Goal: Information Seeking & Learning: Learn about a topic

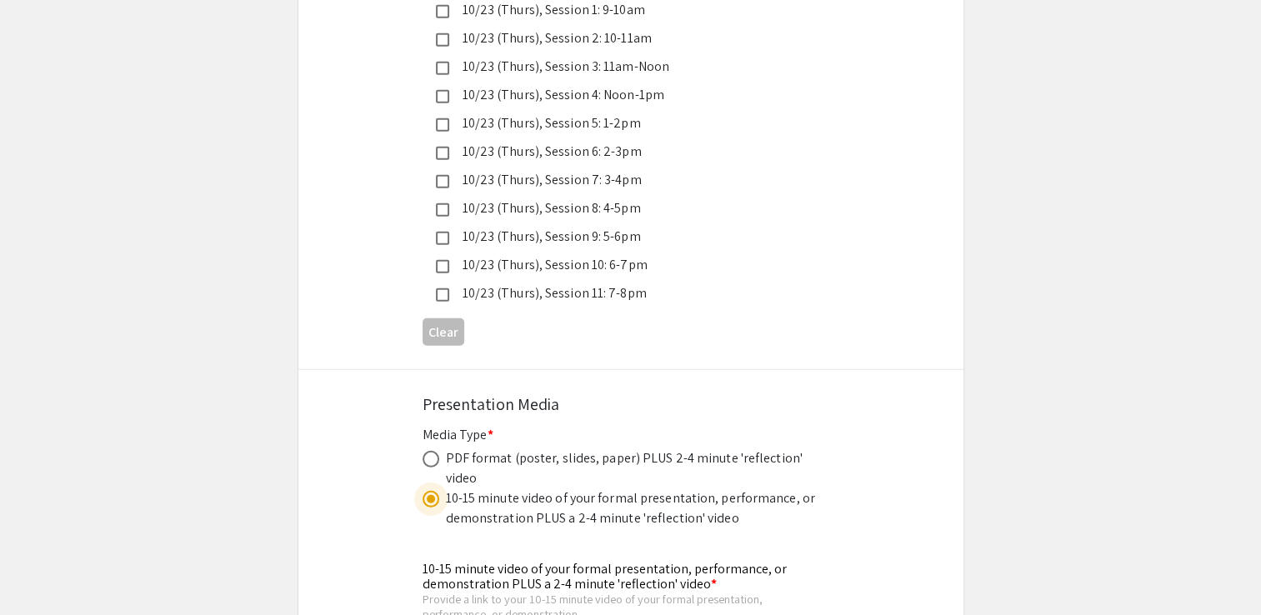
scroll to position [4885, 0]
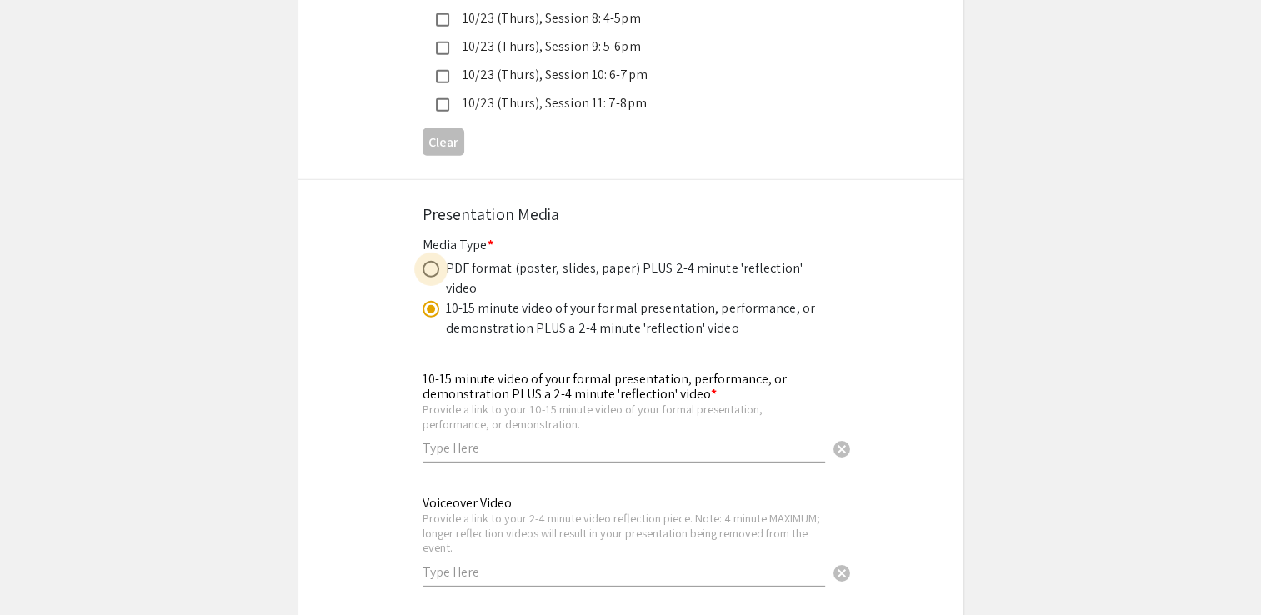
click at [427, 261] on span at bounding box center [431, 269] width 17 height 17
click at [427, 261] on input "radio" at bounding box center [431, 269] width 17 height 17
radio input "true"
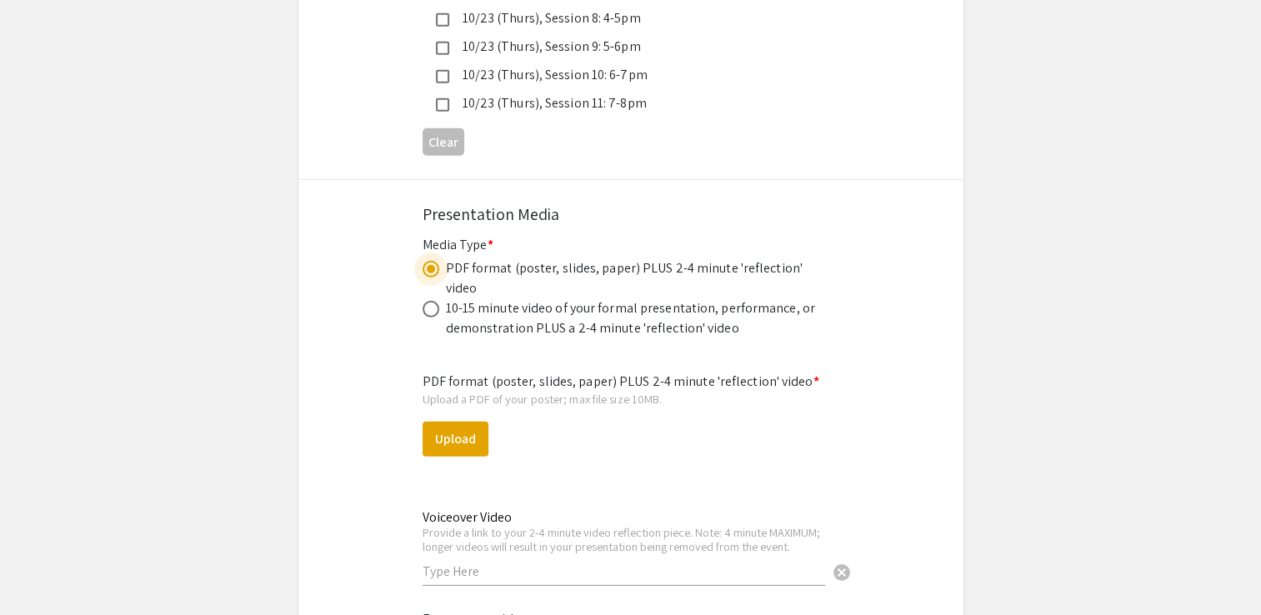
click at [425, 301] on span at bounding box center [431, 309] width 17 height 17
click at [425, 301] on input "radio" at bounding box center [431, 309] width 17 height 17
radio input "true"
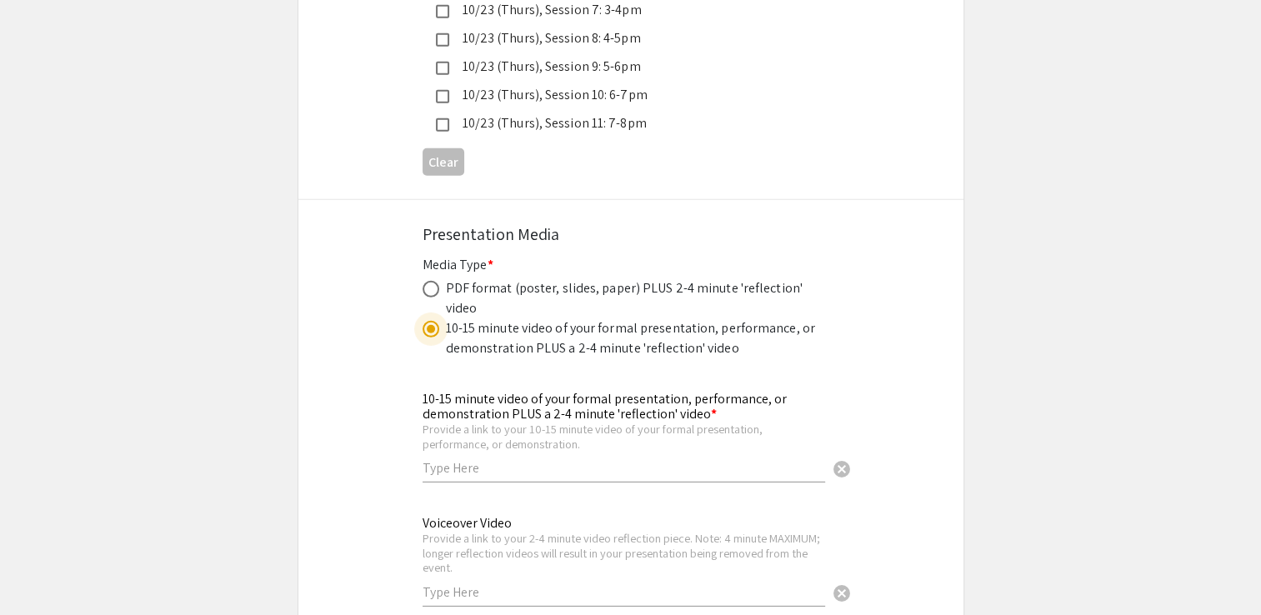
scroll to position [4865, 0]
click at [439, 281] on label at bounding box center [434, 289] width 23 height 17
click at [439, 281] on input "radio" at bounding box center [431, 289] width 17 height 17
radio input "true"
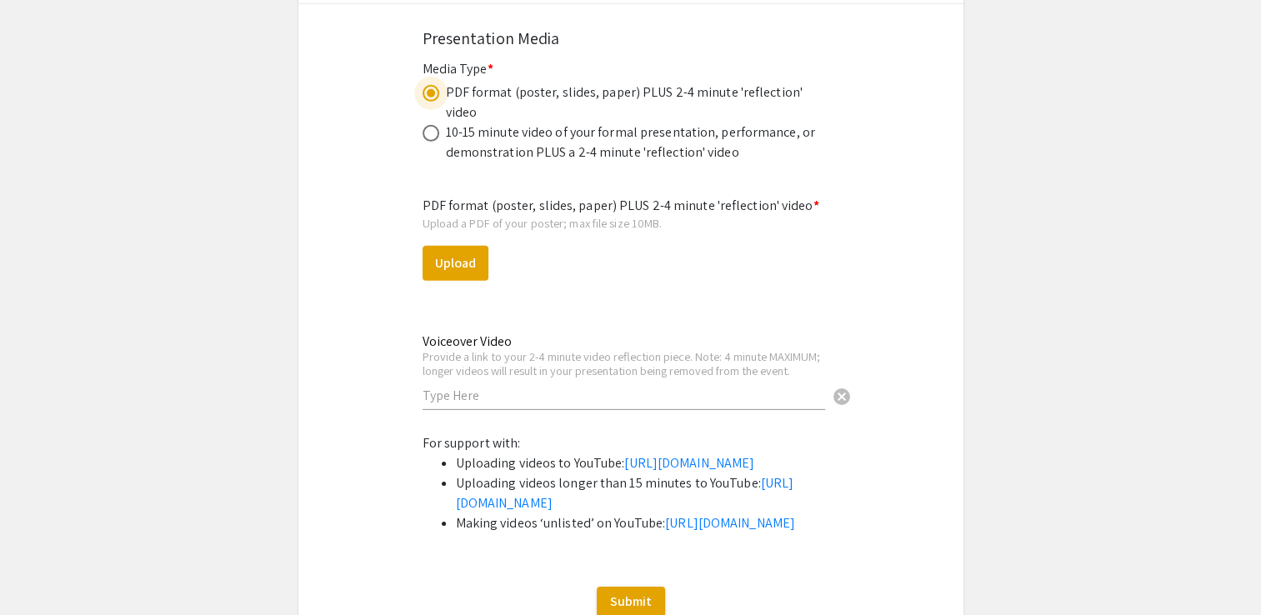
scroll to position [5062, 0]
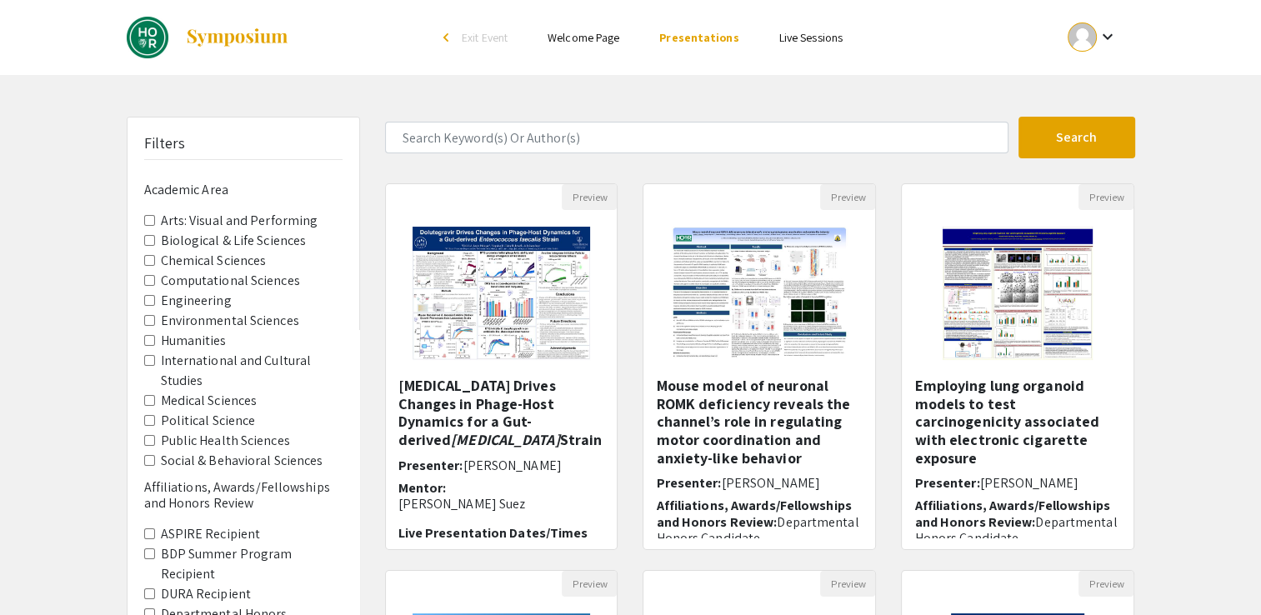
click at [158, 239] on span "Biological & Life Sciences" at bounding box center [243, 241] width 198 height 20
click at [144, 238] on Sciences "Biological & Life Sciences" at bounding box center [149, 240] width 11 height 11
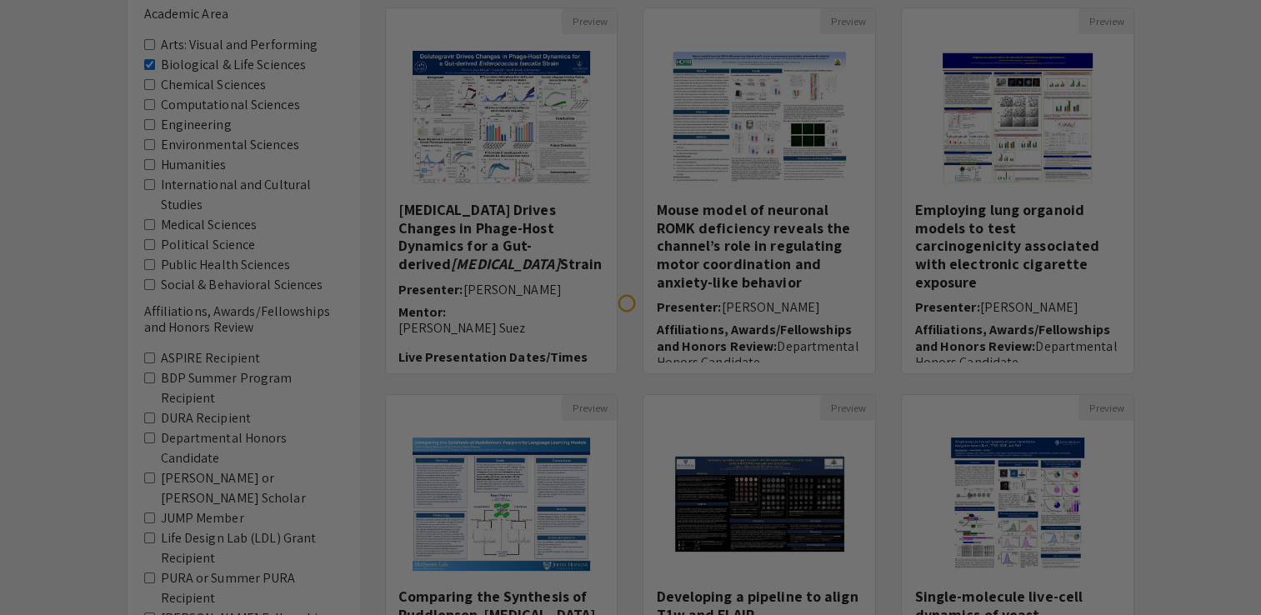
scroll to position [180, 0]
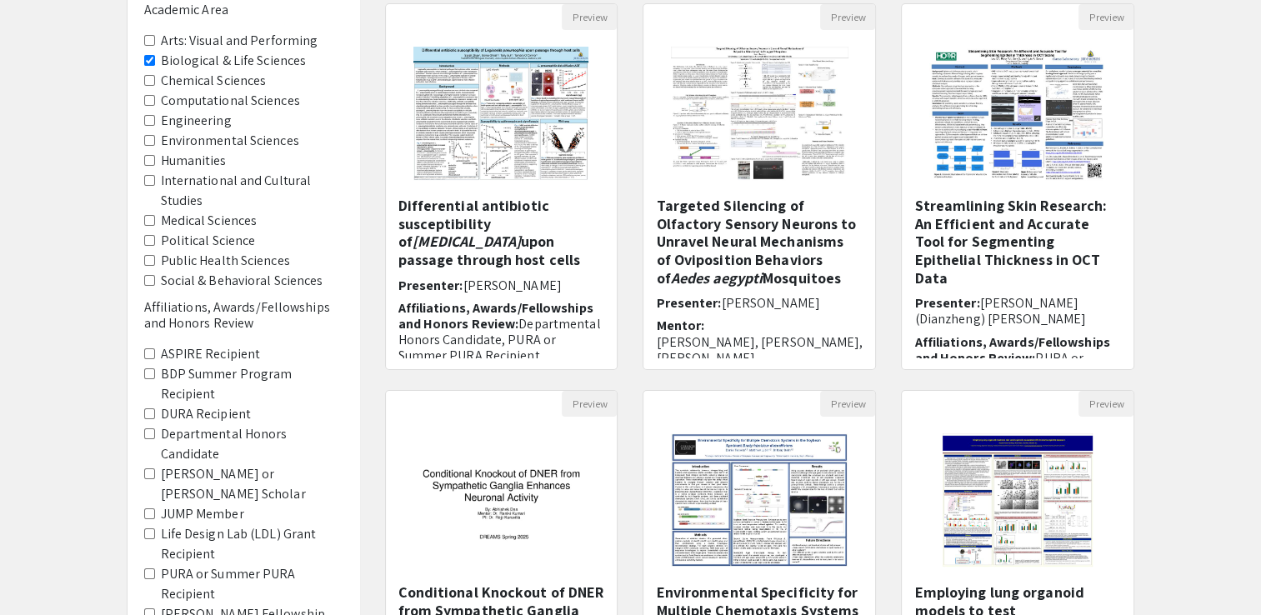
click at [148, 432] on Candidate "Departmental Honors Candidate" at bounding box center [149, 434] width 11 height 11
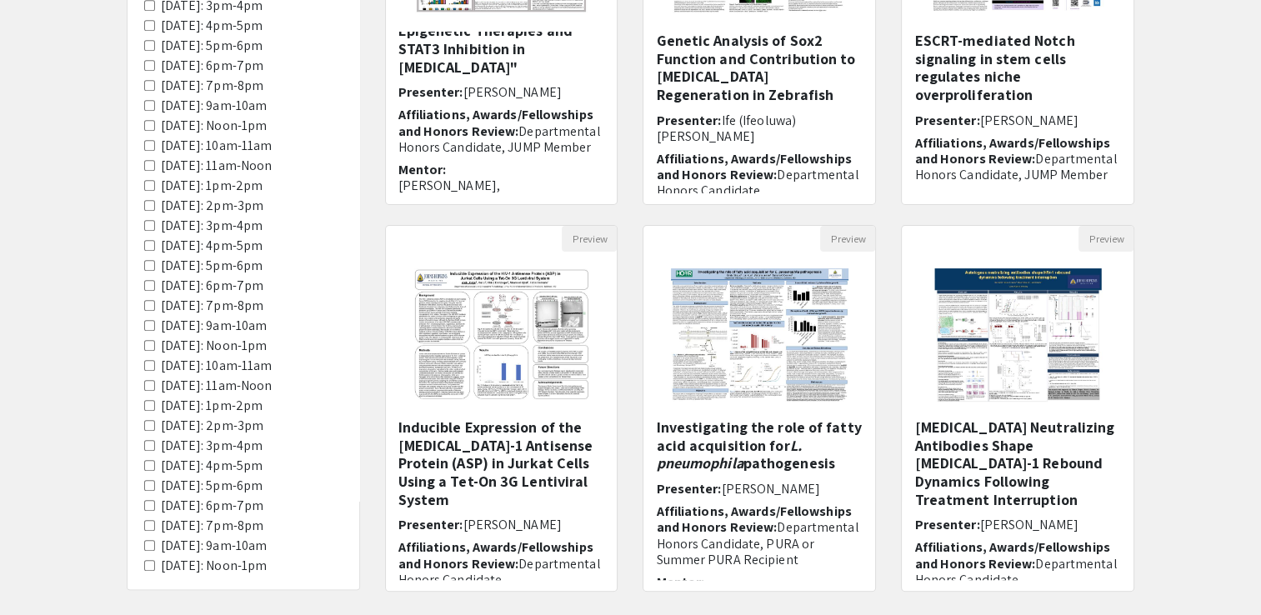
scroll to position [489, 0]
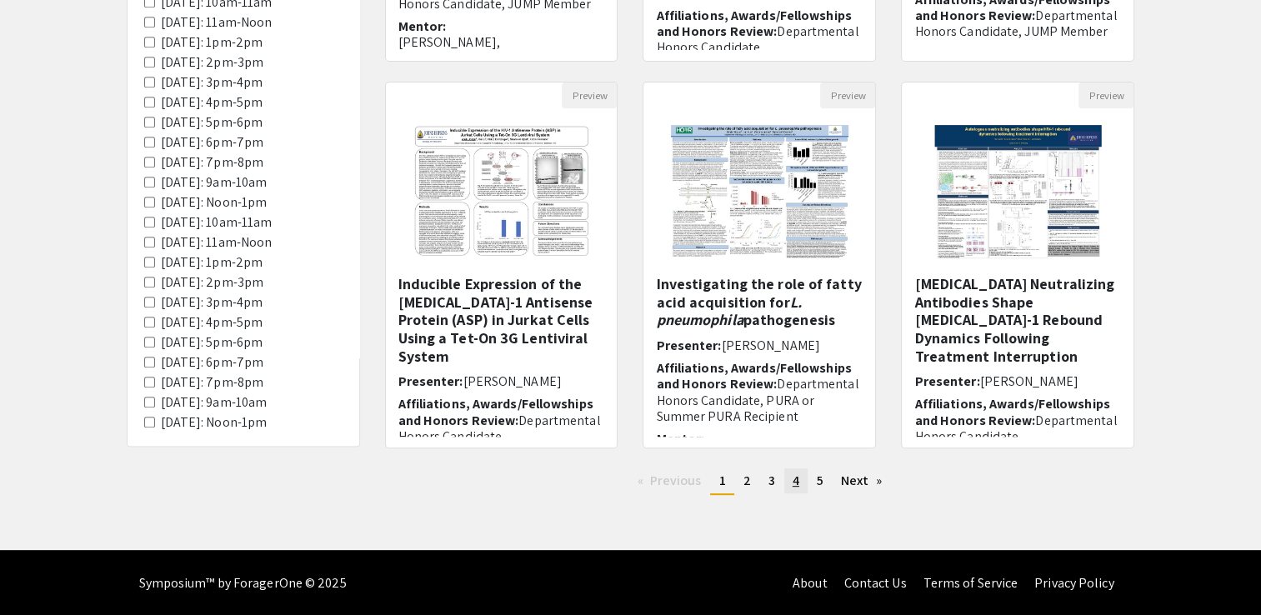
click at [794, 482] on span "4" at bounding box center [796, 481] width 7 height 18
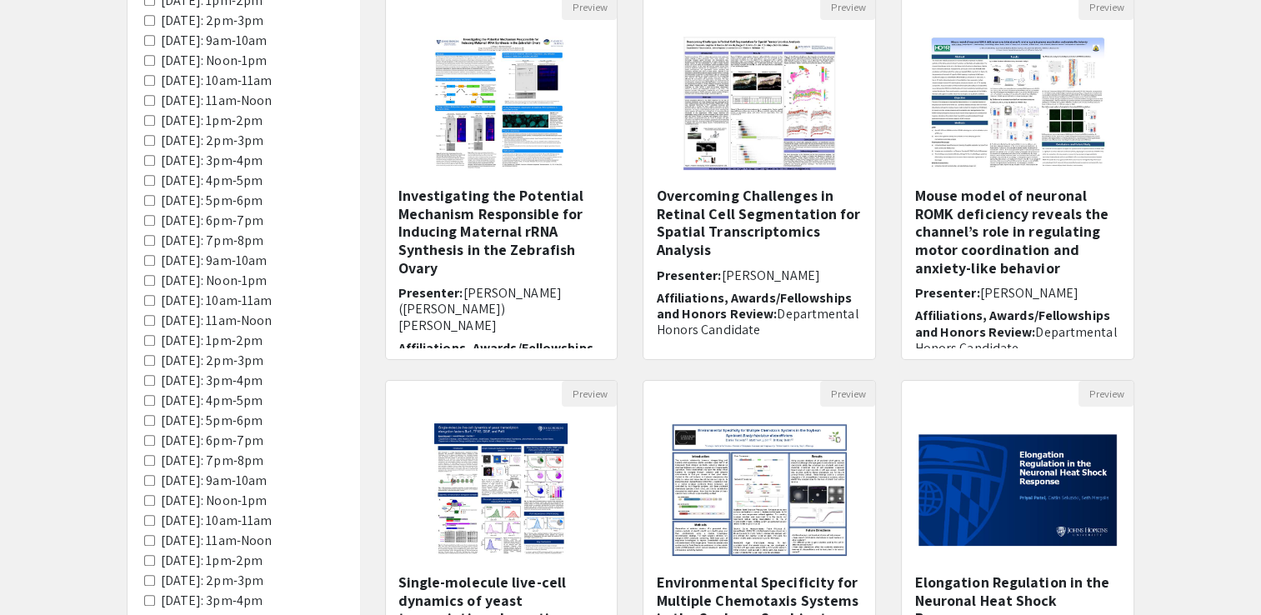
scroll to position [190, 0]
click at [960, 248] on h5 "Mouse model of neuronal ROMK deficiency reveals the channel’s role in regulatin…" at bounding box center [1018, 232] width 207 height 90
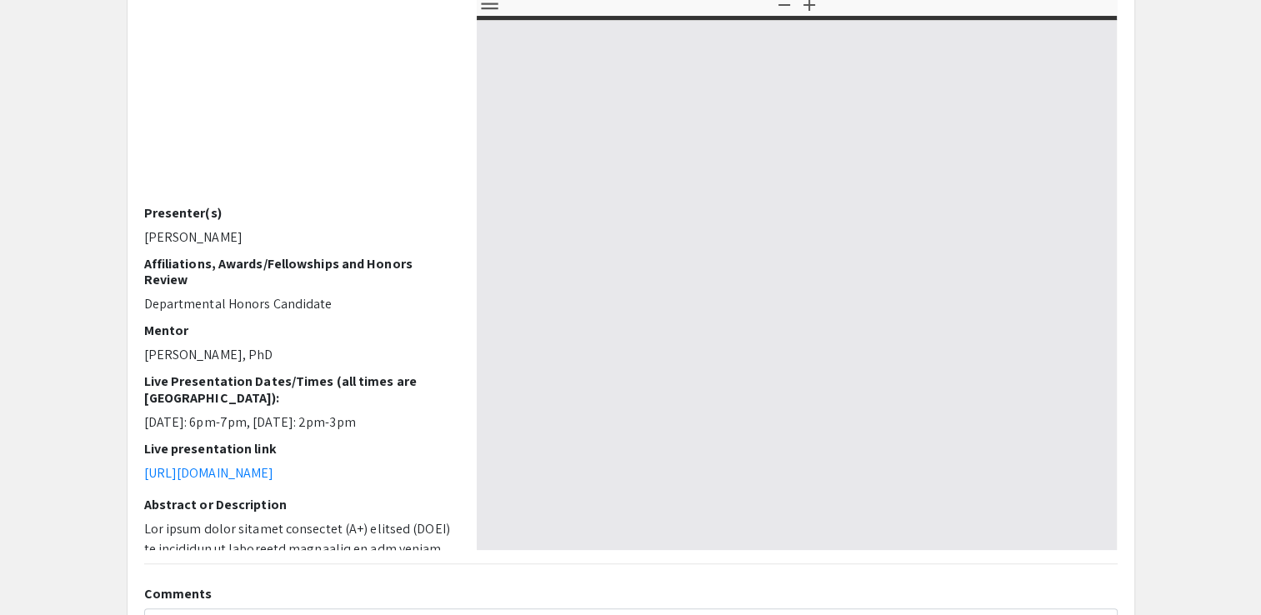
scroll to position [280, 0]
select select "custom"
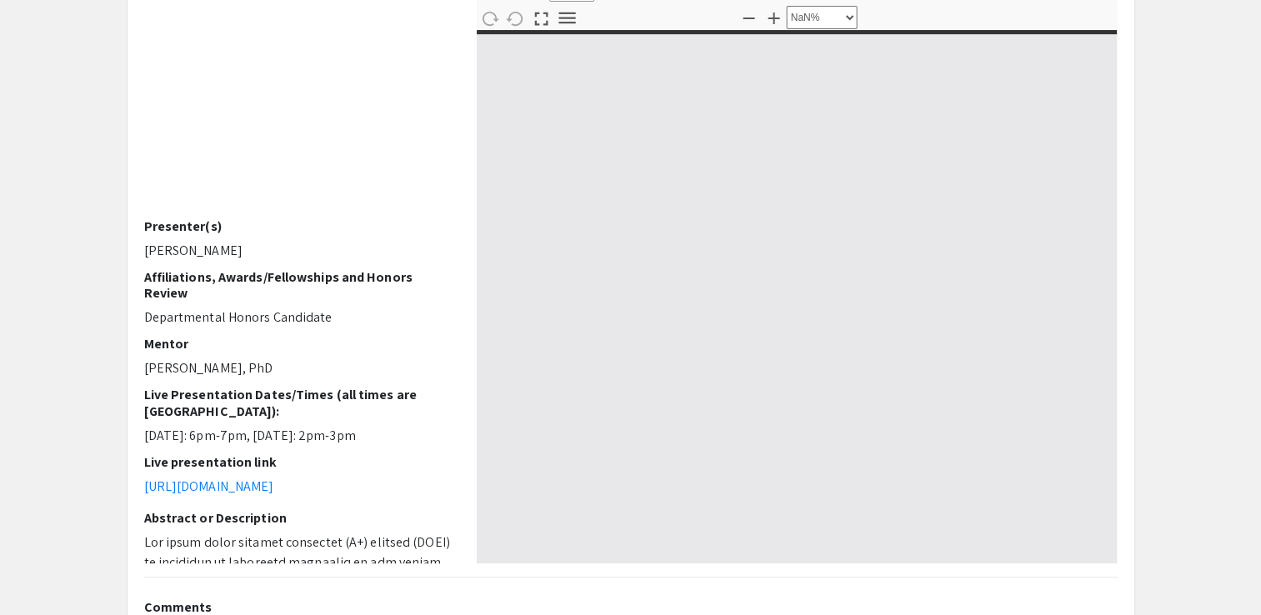
scroll to position [267, 0]
type input "0"
select select "custom"
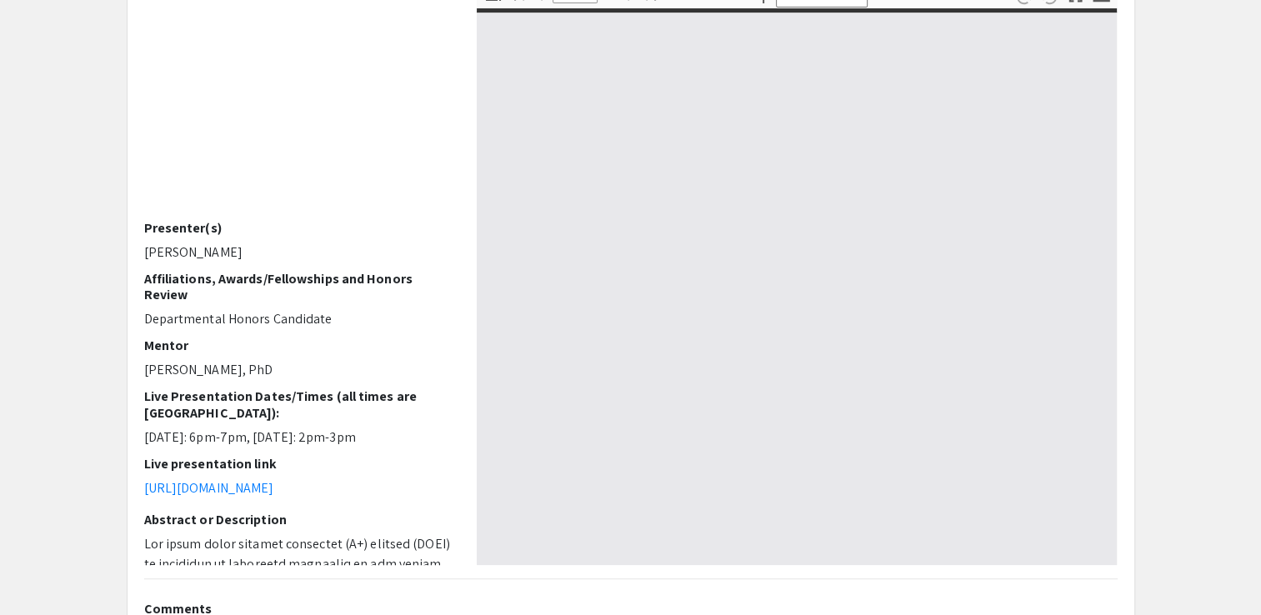
scroll to position [197, 0]
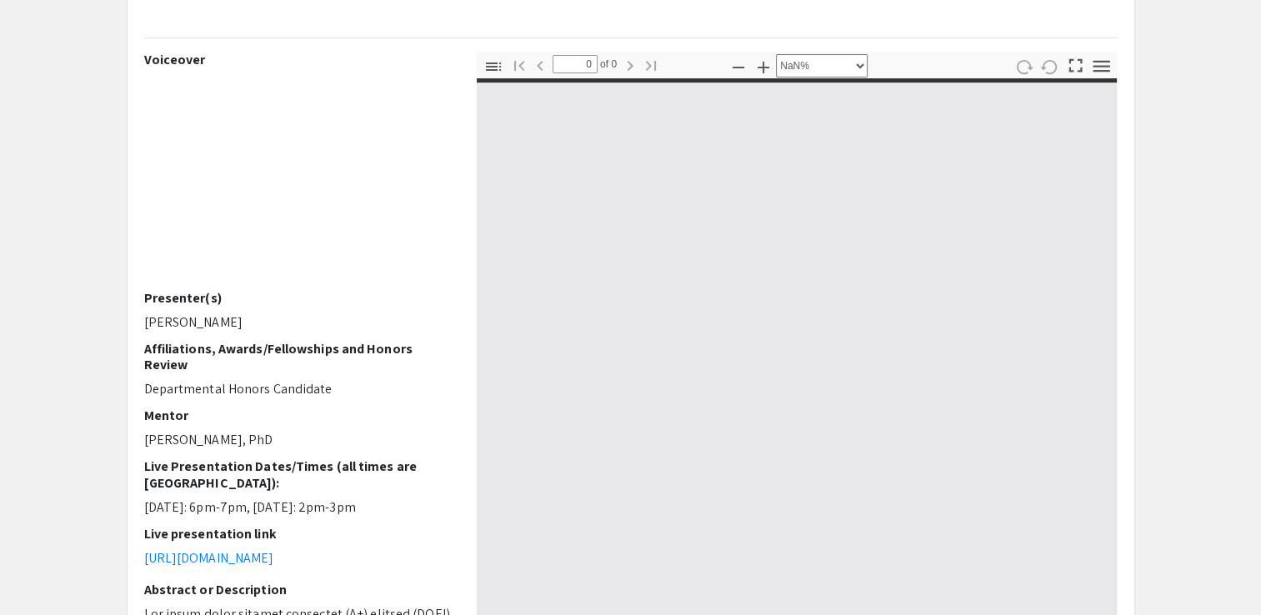
type input "1"
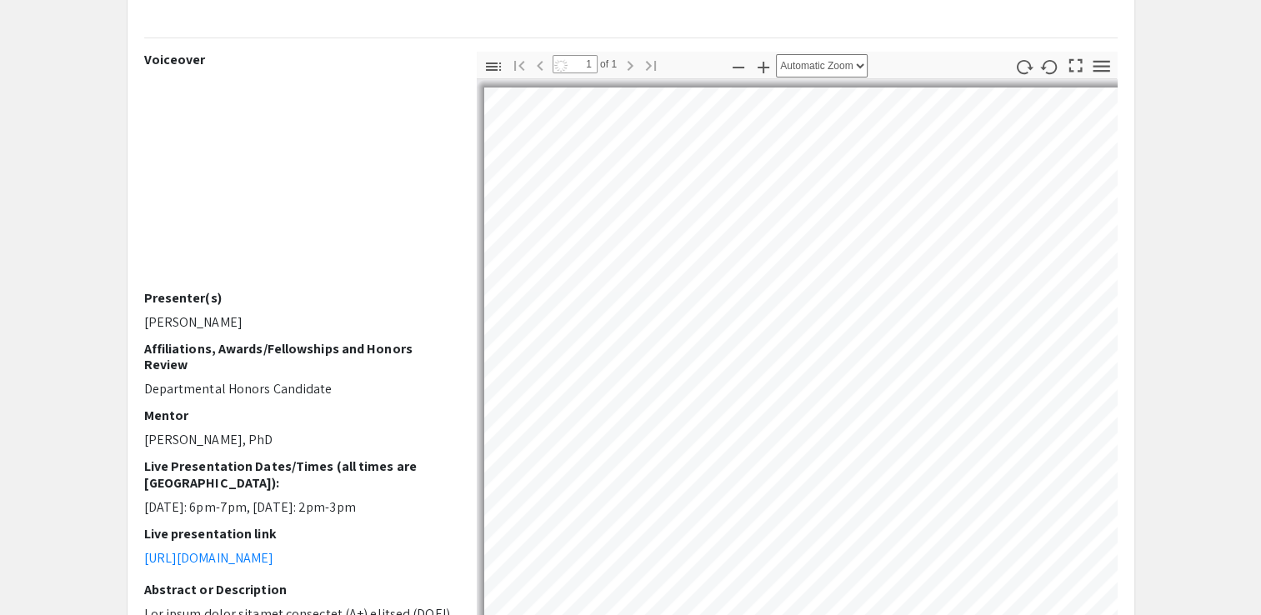
select select "auto"
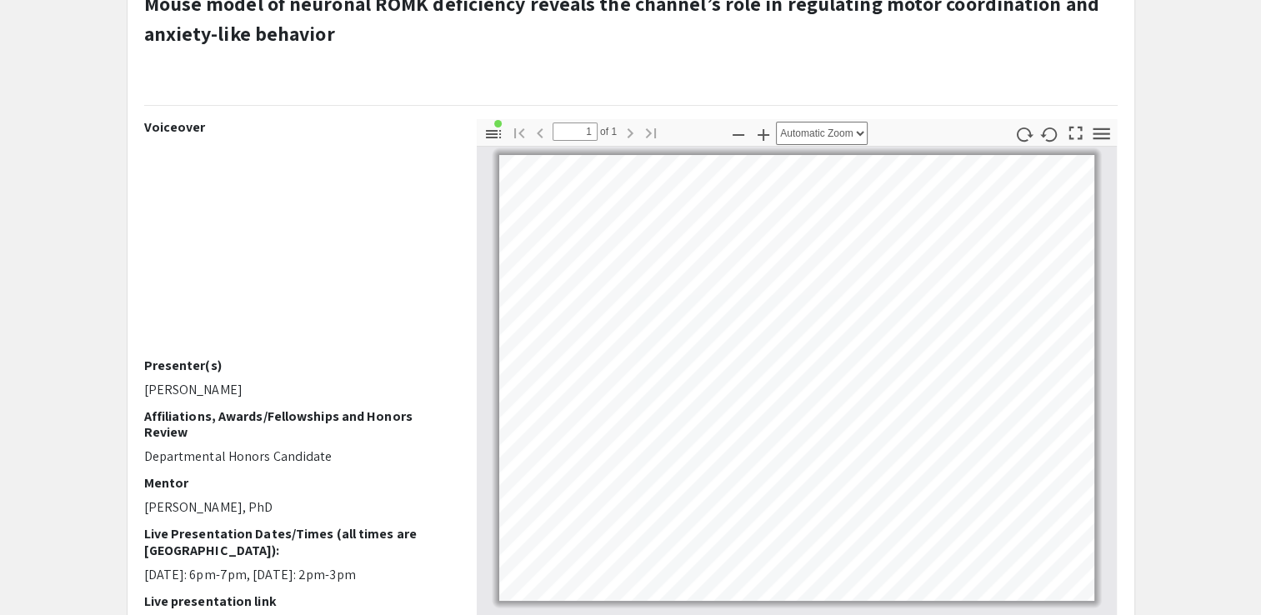
scroll to position [133, 0]
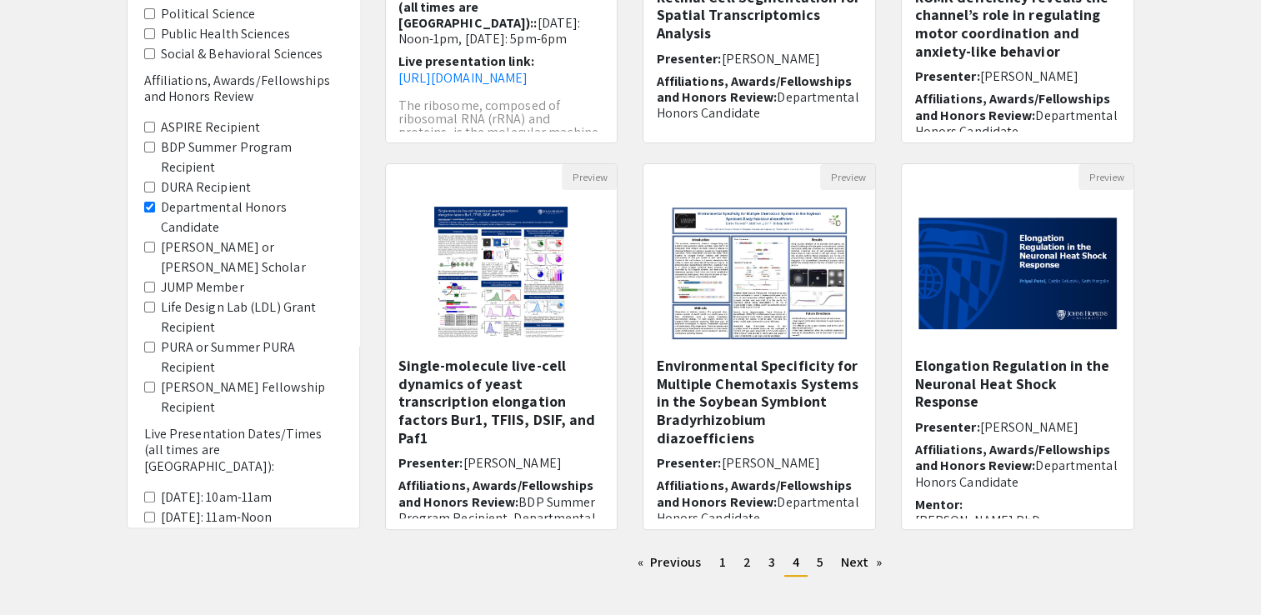
scroll to position [423, 0]
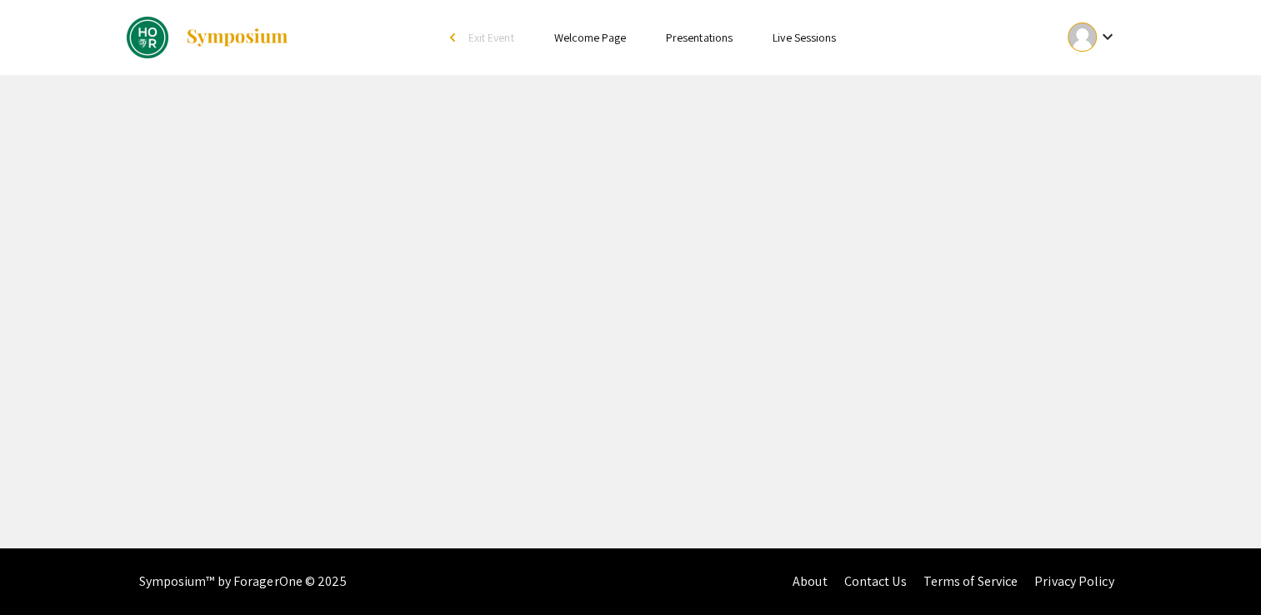
select select "custom"
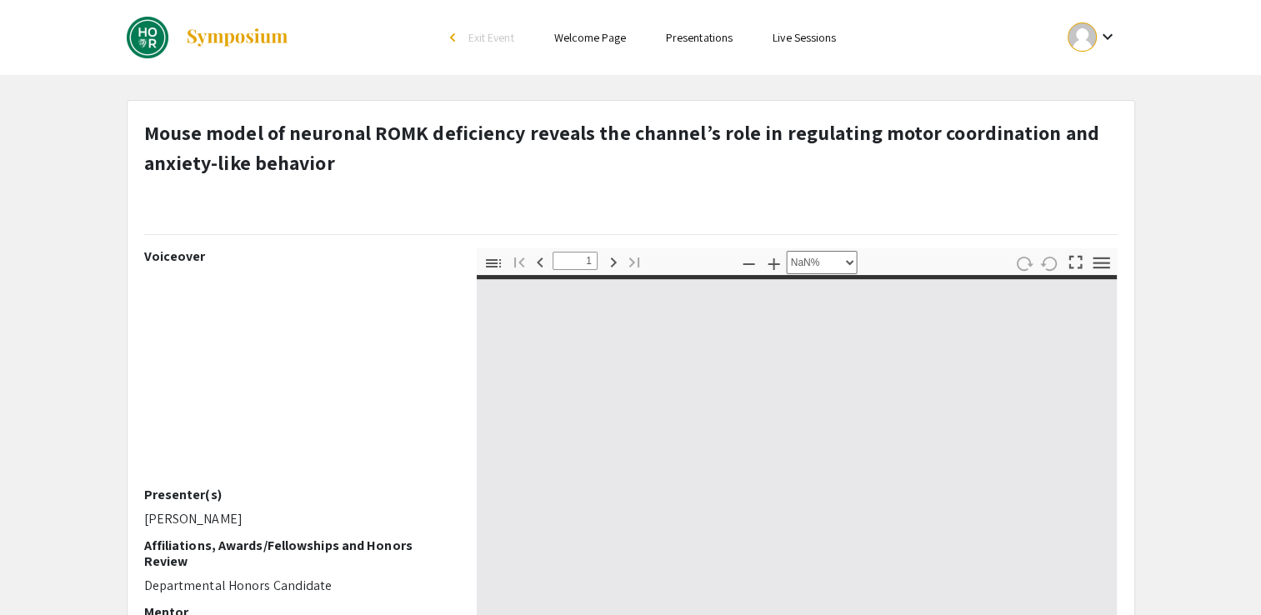
type input "0"
select select "custom"
type input "1"
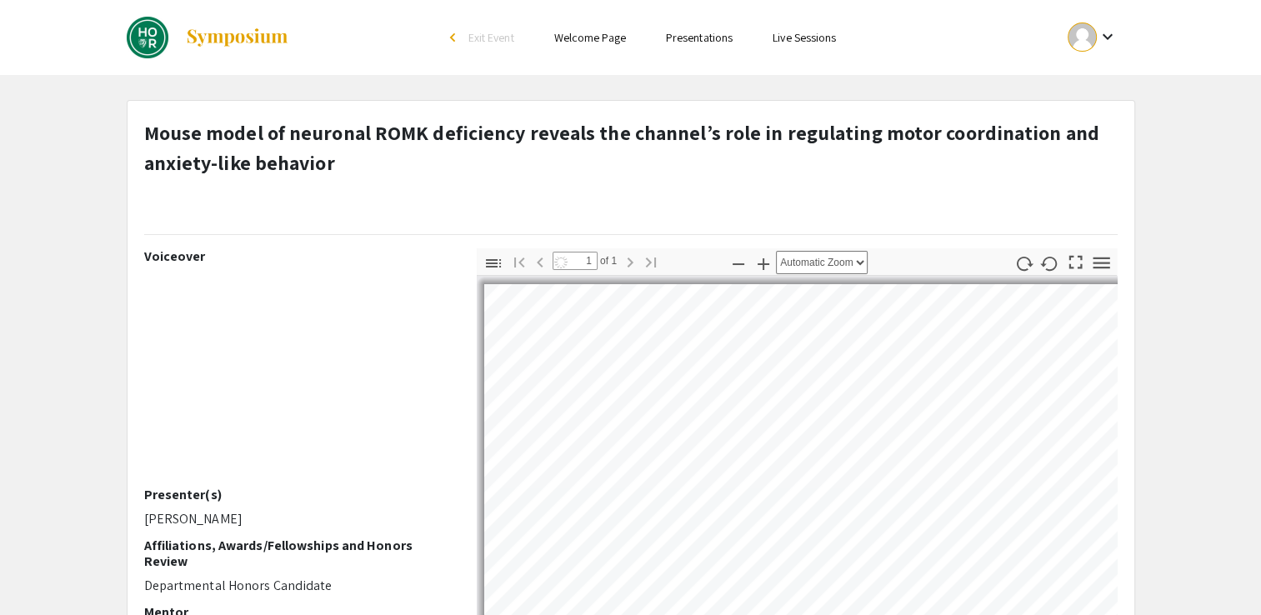
select select "auto"
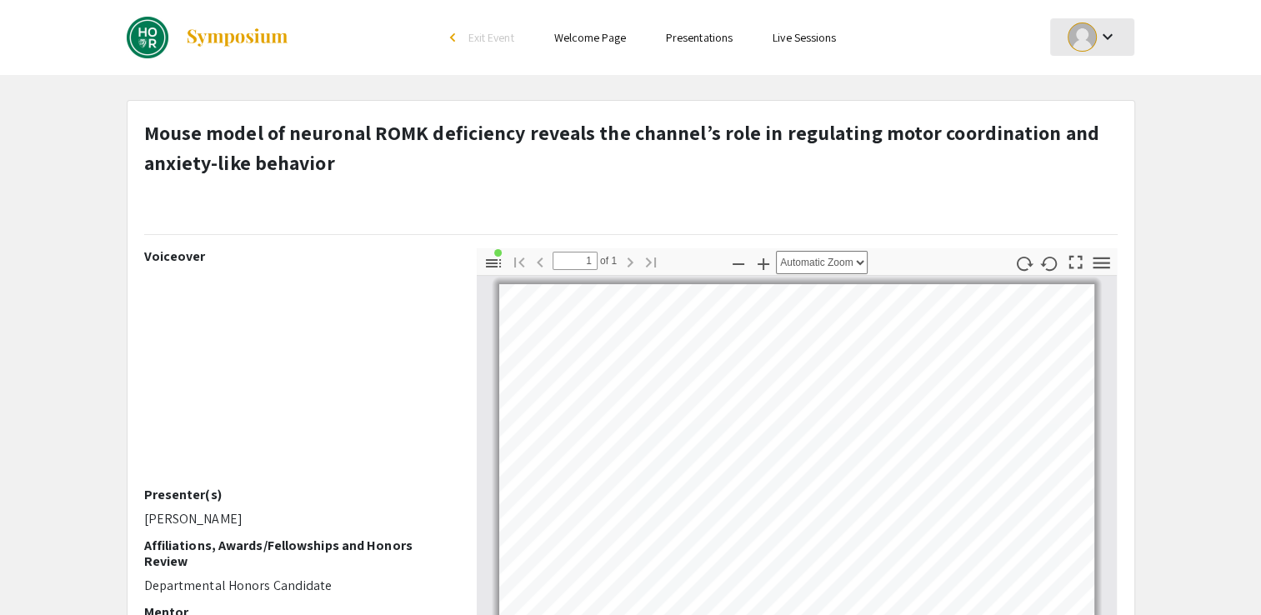
click at [1114, 30] on mat-icon "keyboard_arrow_down" at bounding box center [1107, 37] width 20 height 20
click at [959, 120] on div at bounding box center [630, 307] width 1261 height 615
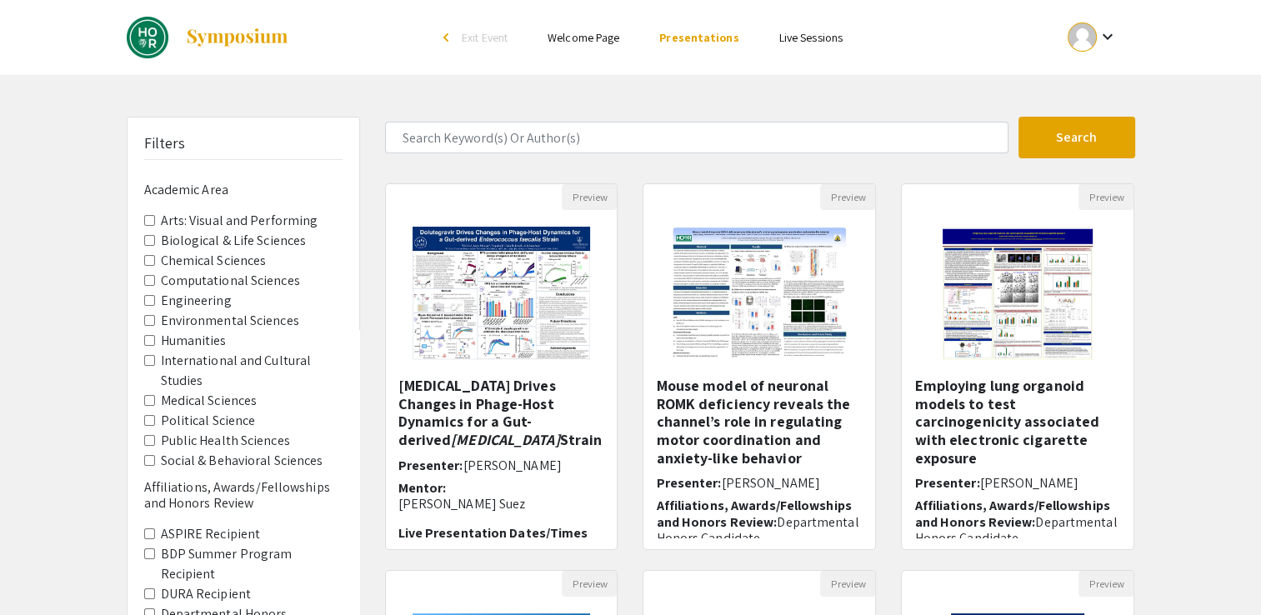
click at [149, 238] on Sciences "Biological & Life Sciences" at bounding box center [149, 240] width 11 height 11
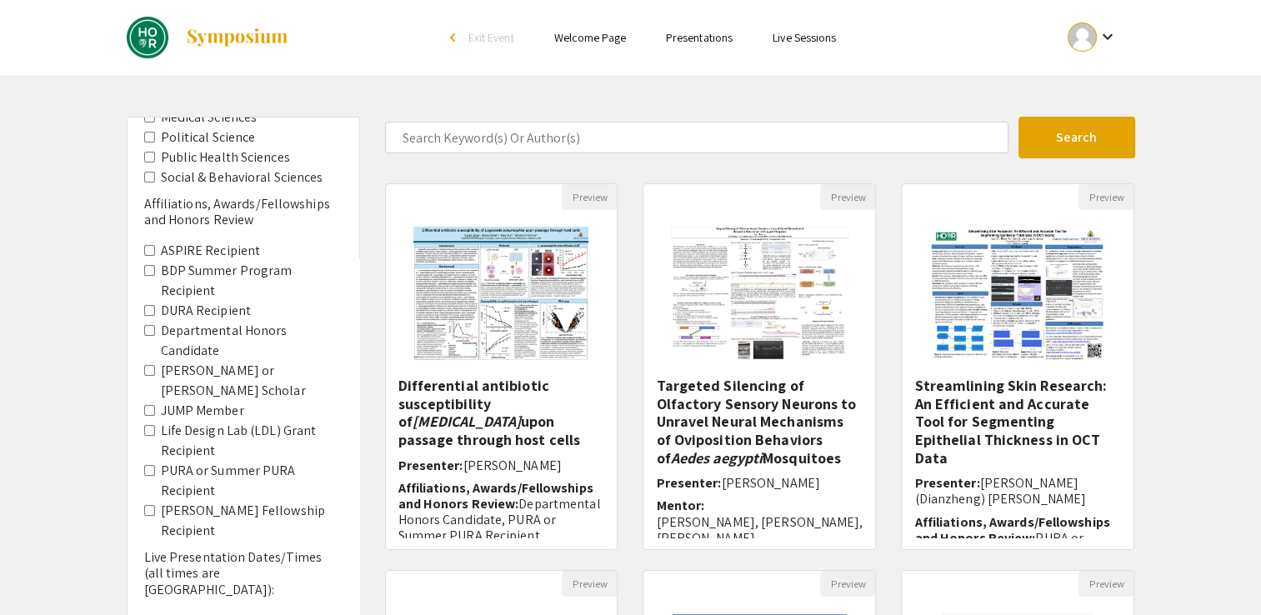
scroll to position [285, 0]
click at [152, 326] on Candidate "Departmental Honors Candidate" at bounding box center [149, 328] width 11 height 11
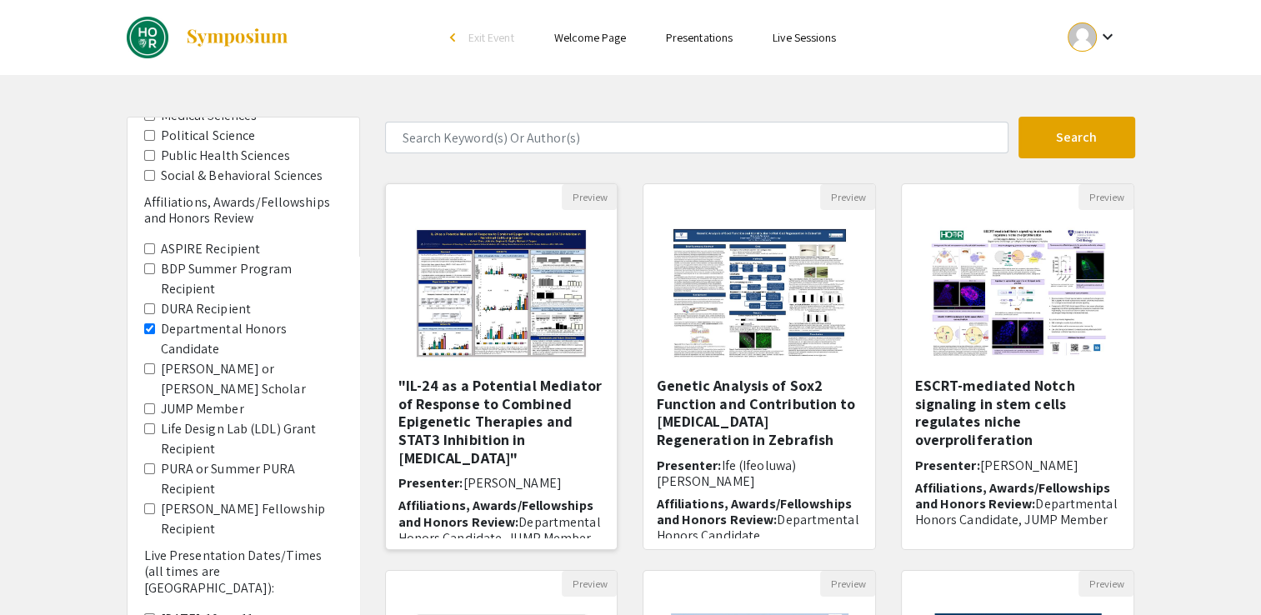
scroll to position [489, 0]
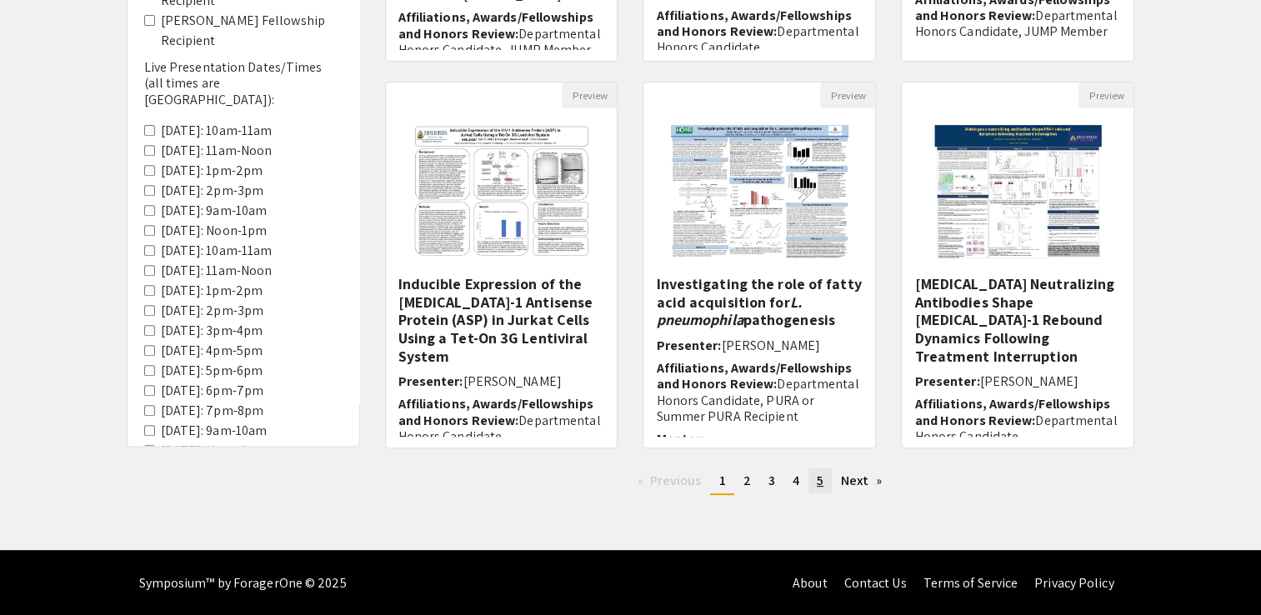
click at [825, 472] on link "page 5" at bounding box center [820, 481] width 23 height 25
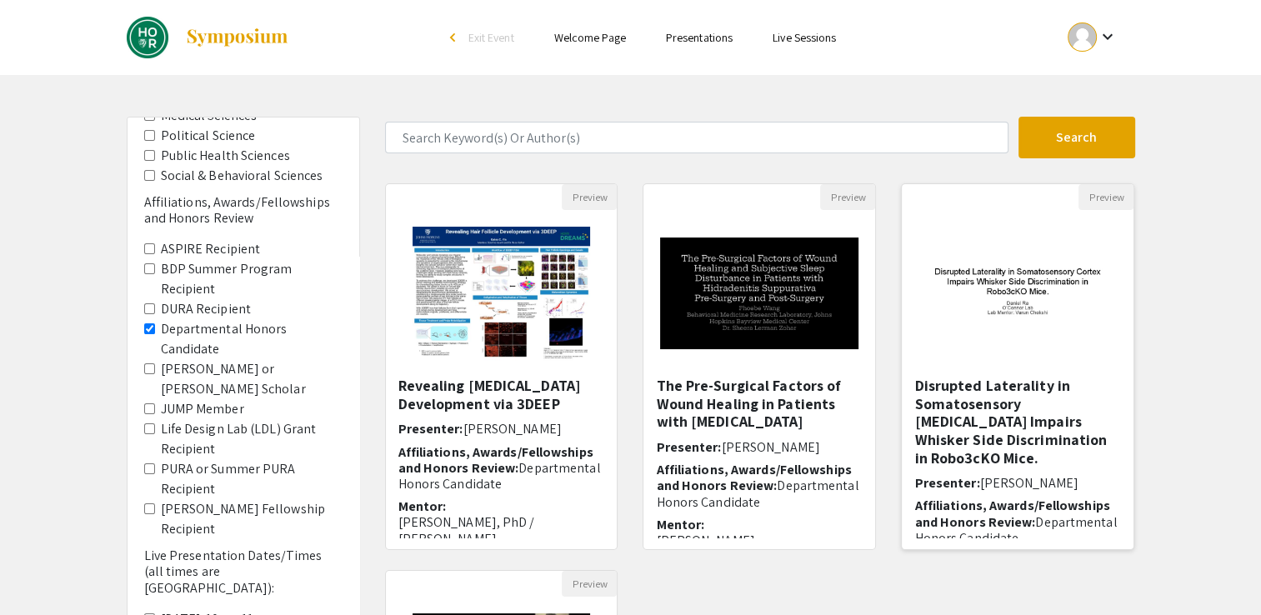
scroll to position [80, 0]
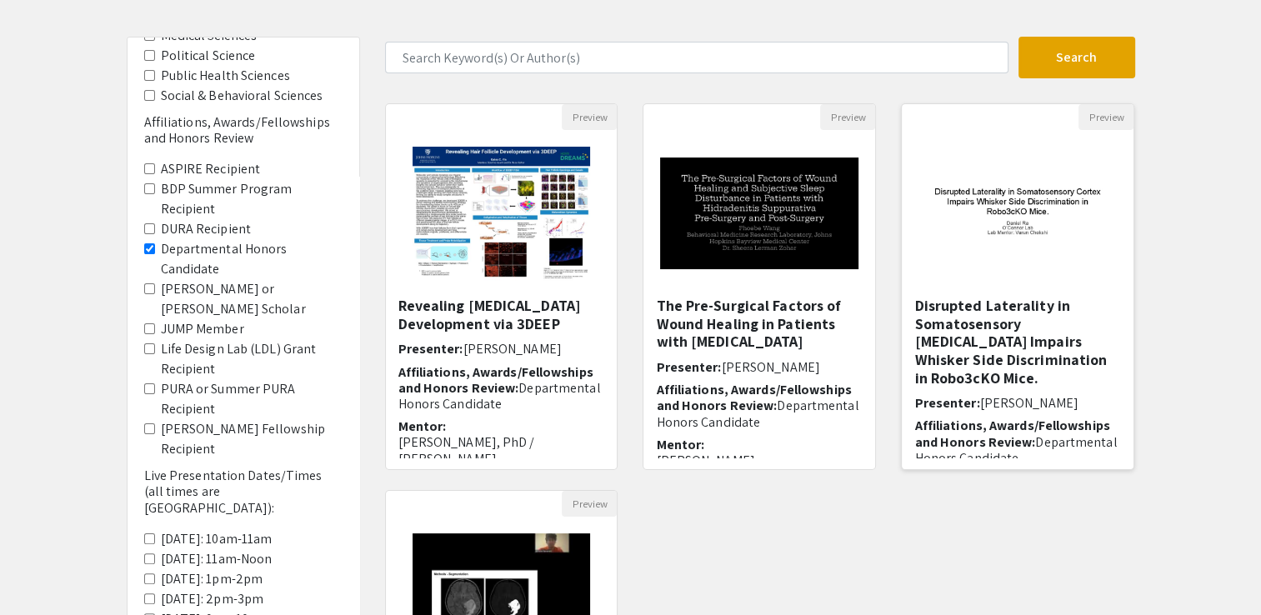
click at [1000, 193] on img at bounding box center [1018, 213] width 232 height 145
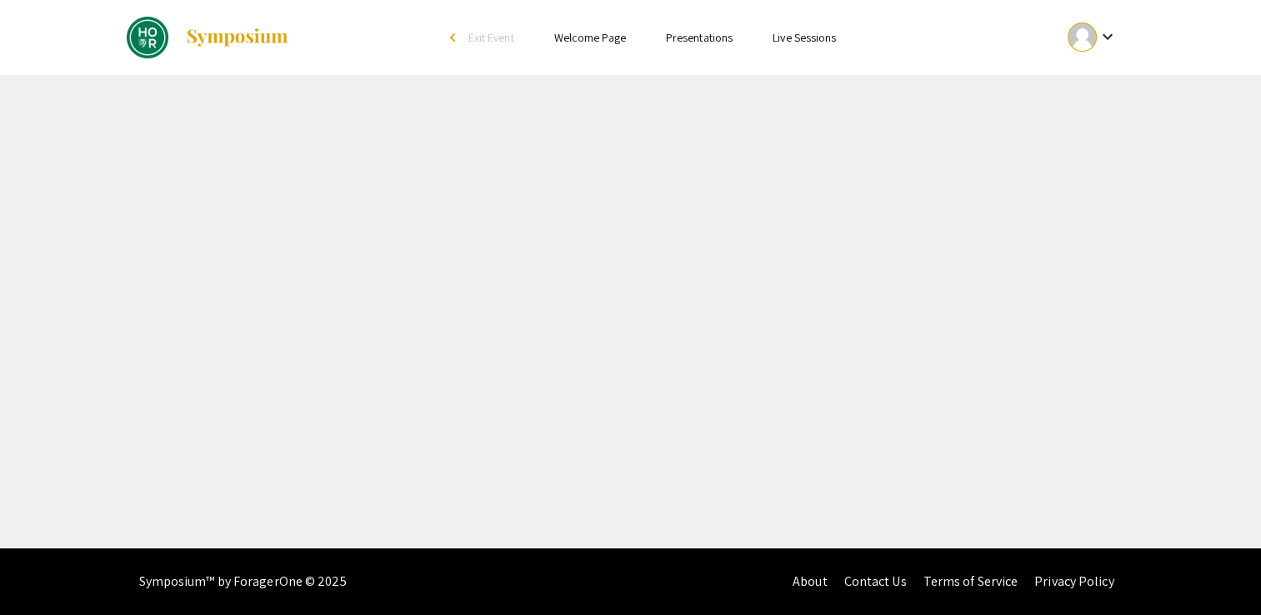
select select "custom"
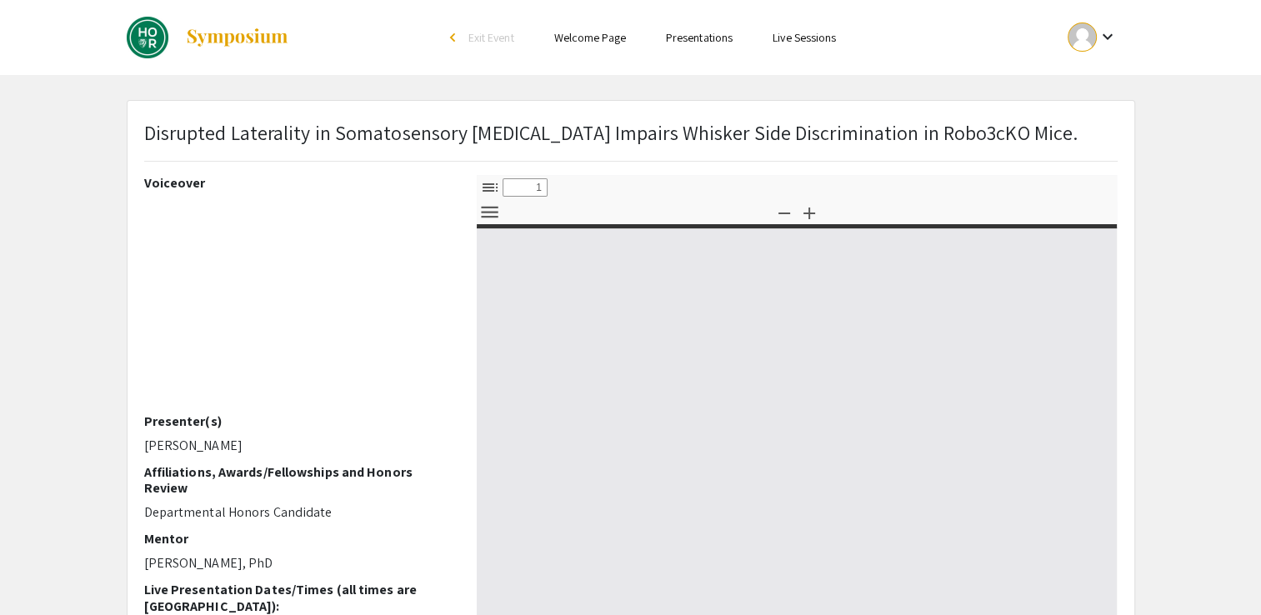
type input "0"
select select "custom"
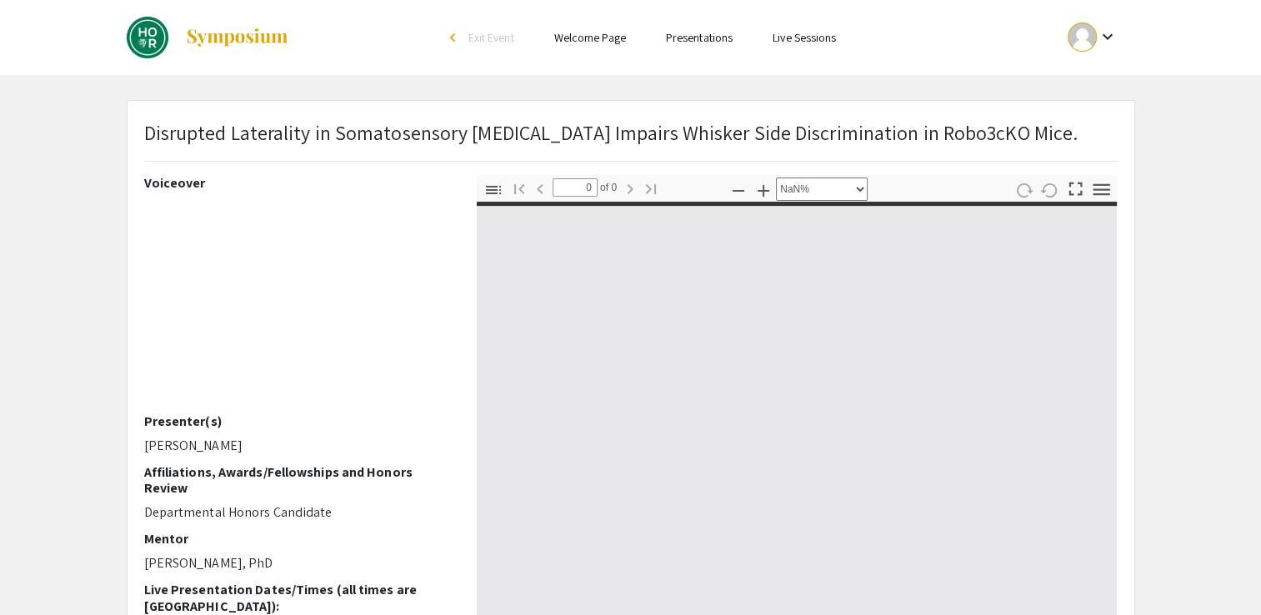
type input "1"
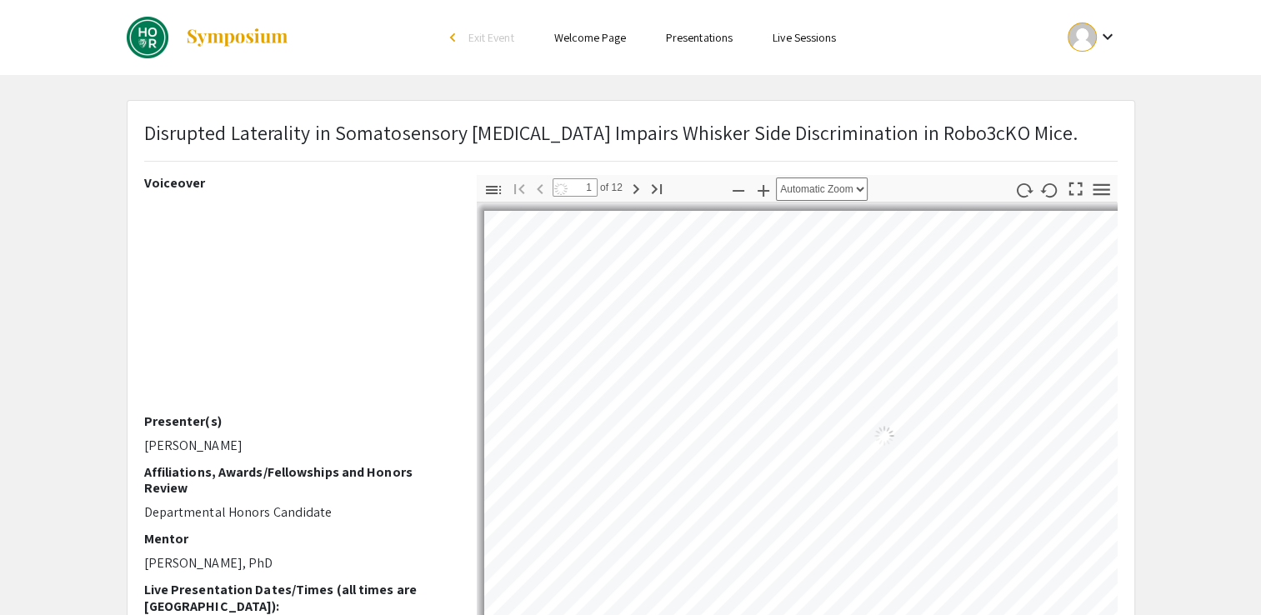
select select "auto"
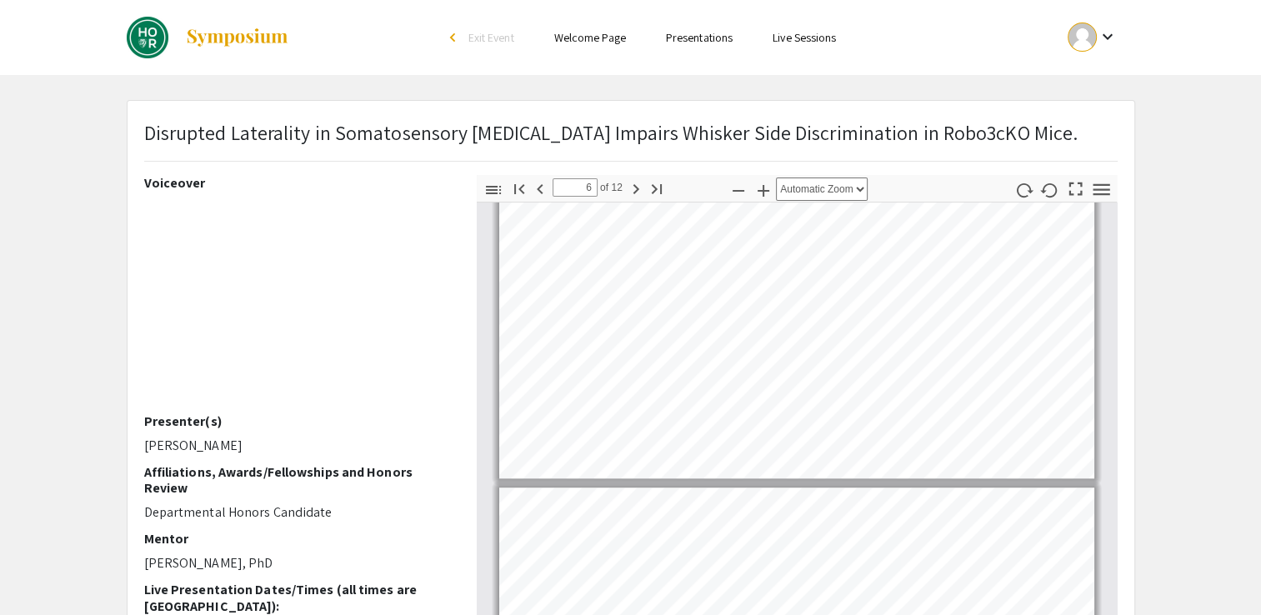
type input "7"
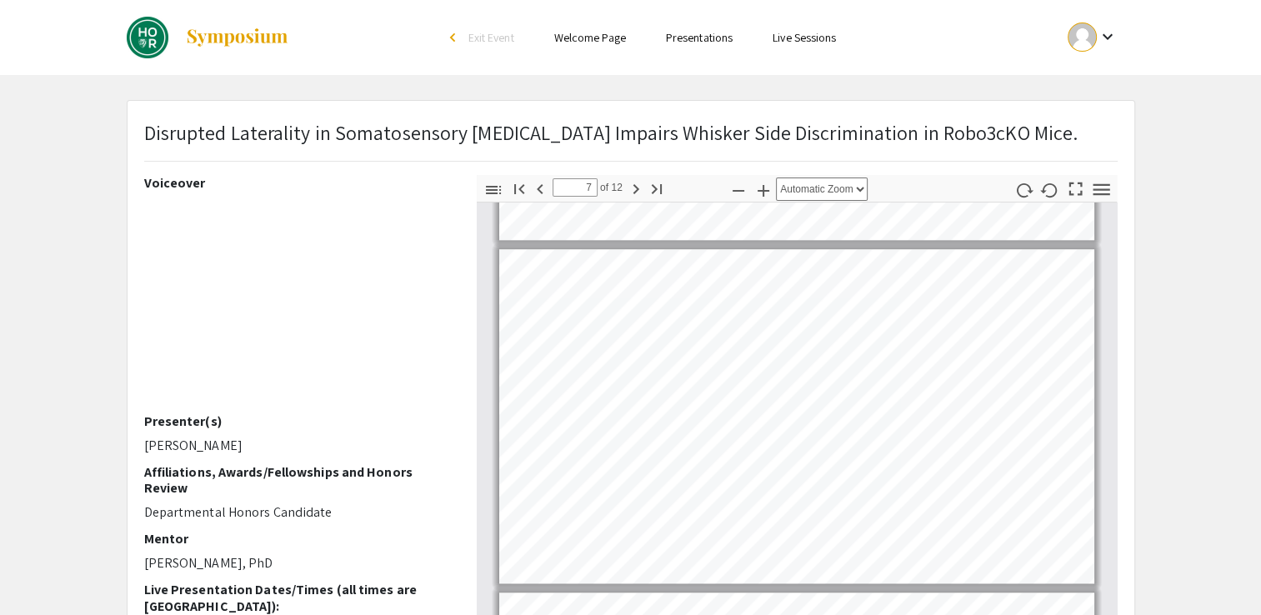
scroll to position [2021, 0]
